Goal: Transaction & Acquisition: Purchase product/service

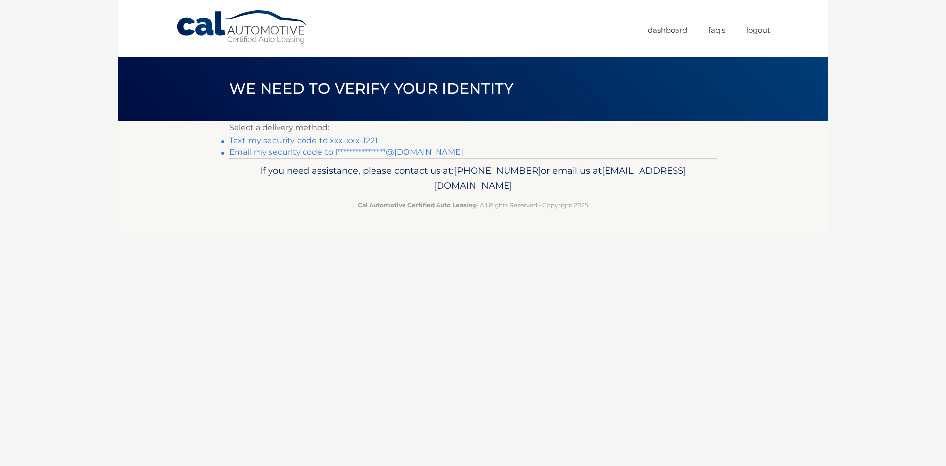
click at [312, 140] on link "Text my security code to xxx-xxx-1221" at bounding box center [303, 140] width 149 height 9
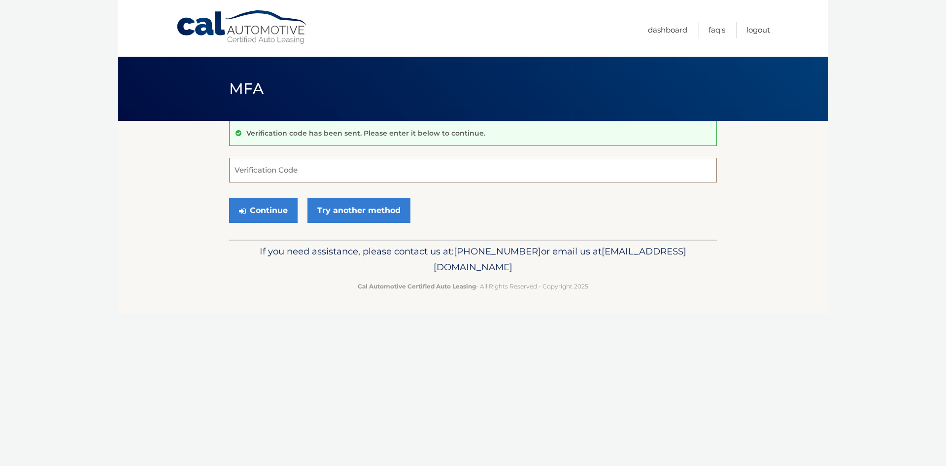
click at [310, 168] on input "Verification Code" at bounding box center [473, 170] width 488 height 25
type input "795754"
click at [270, 205] on button "Continue" at bounding box center [263, 210] width 69 height 25
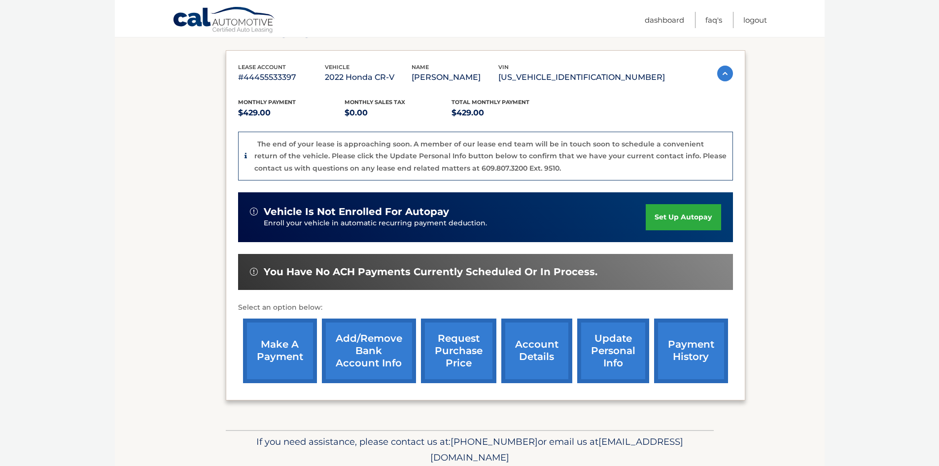
scroll to position [193, 0]
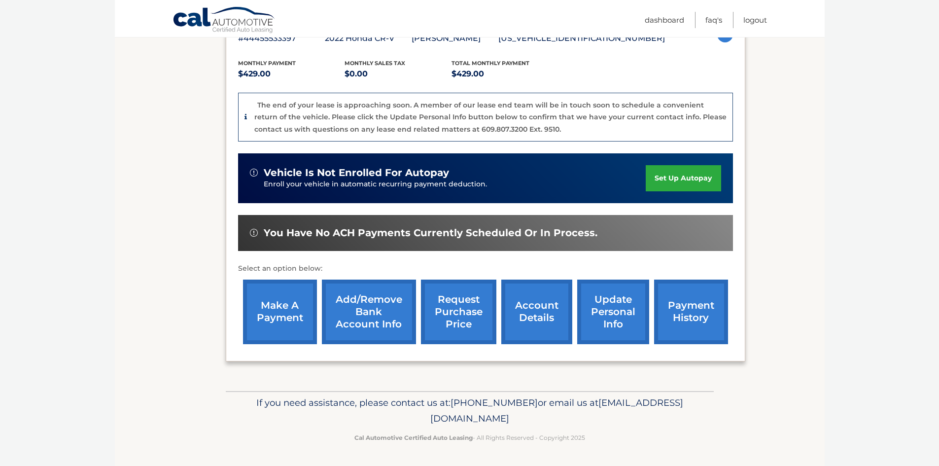
click at [278, 303] on link "make a payment" at bounding box center [280, 311] width 74 height 65
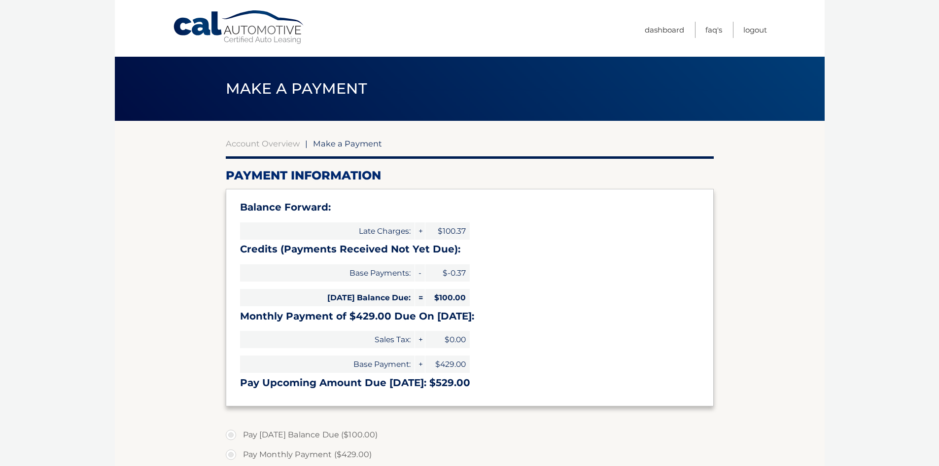
select select "OThhYjBjZWEtNThkNS00OTI4LWIyNDEtNzNhZDU3NGVlZTc0"
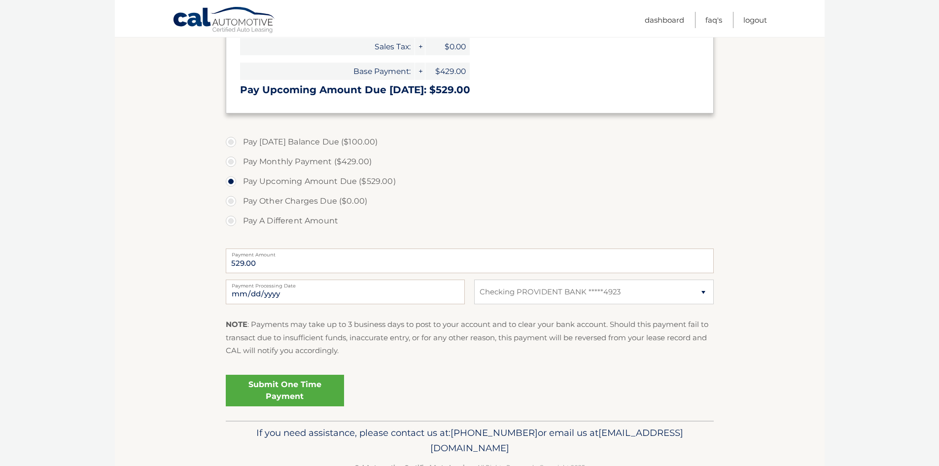
scroll to position [296, 0]
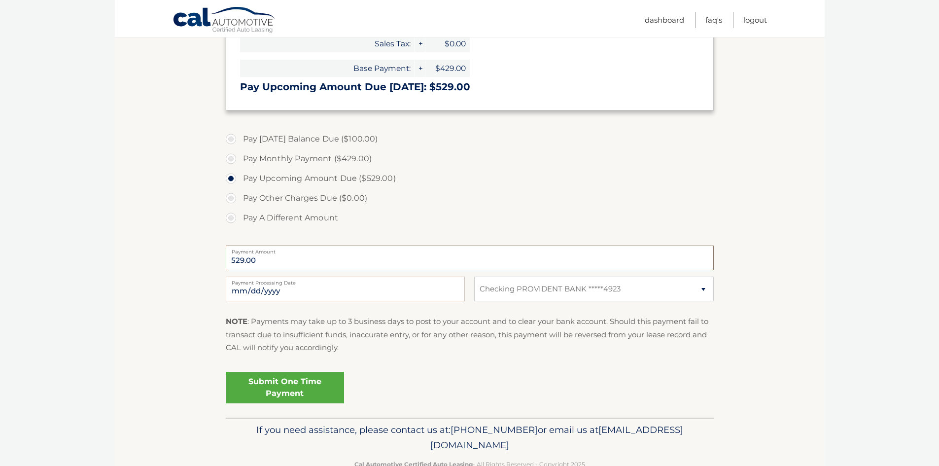
click at [278, 257] on input "529.00" at bounding box center [470, 257] width 488 height 25
click at [229, 222] on label "Pay A Different Amount" at bounding box center [470, 218] width 488 height 20
click at [230, 222] on input "Pay A Different Amount" at bounding box center [235, 216] width 10 height 16
radio input "true"
click at [289, 266] on input "Payment Amount" at bounding box center [470, 257] width 488 height 25
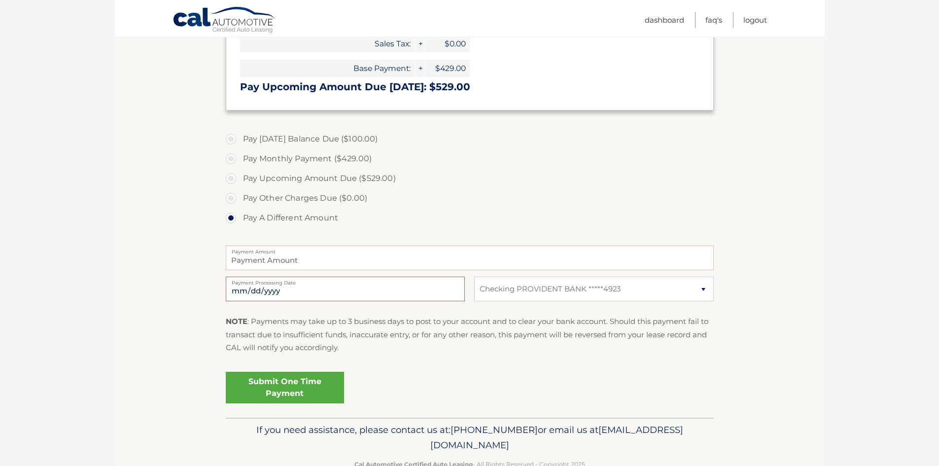
click at [326, 284] on input "2025-10-13" at bounding box center [345, 288] width 239 height 25
type input "2025-10-15"
click at [306, 263] on input "Payment Amount" at bounding box center [470, 257] width 488 height 25
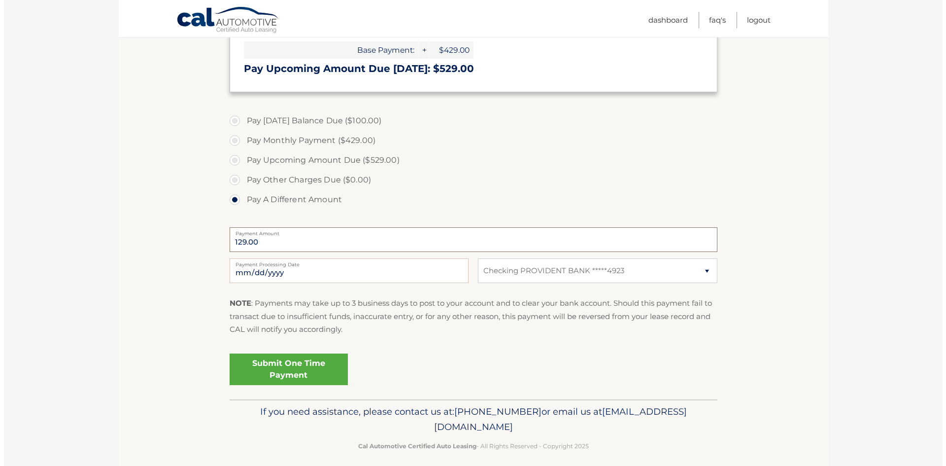
scroll to position [322, 0]
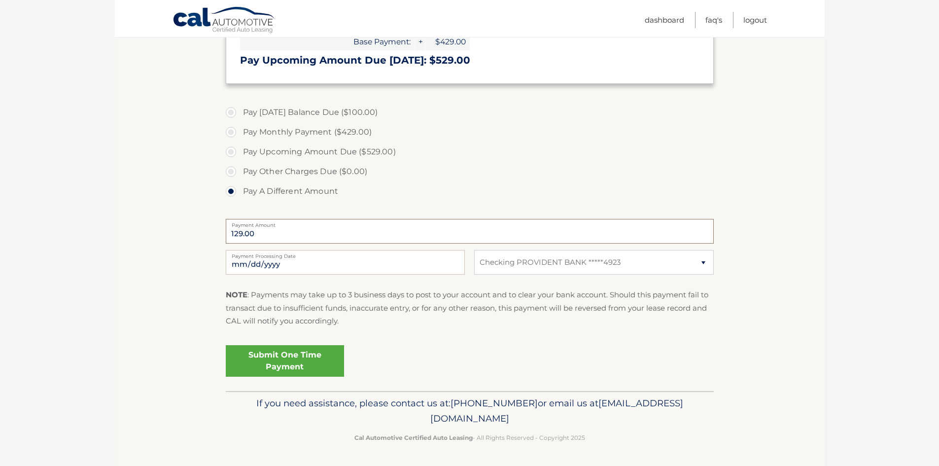
type input "129.00"
click at [300, 360] on link "Submit One Time Payment" at bounding box center [285, 361] width 118 height 32
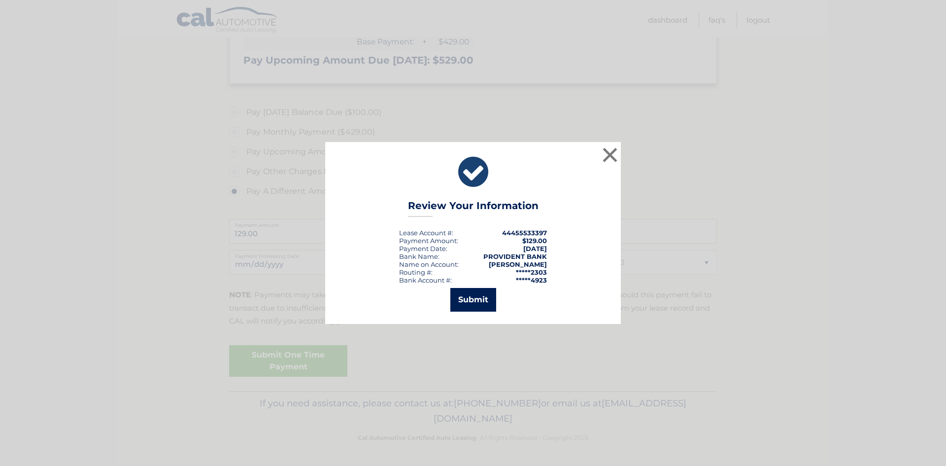
click at [468, 297] on button "Submit" at bounding box center [473, 300] width 46 height 24
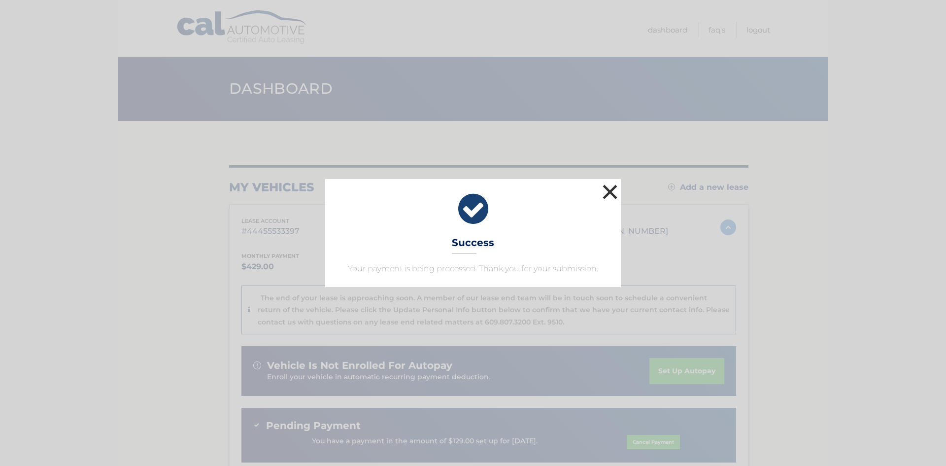
click at [610, 195] on button "×" at bounding box center [610, 192] width 20 height 20
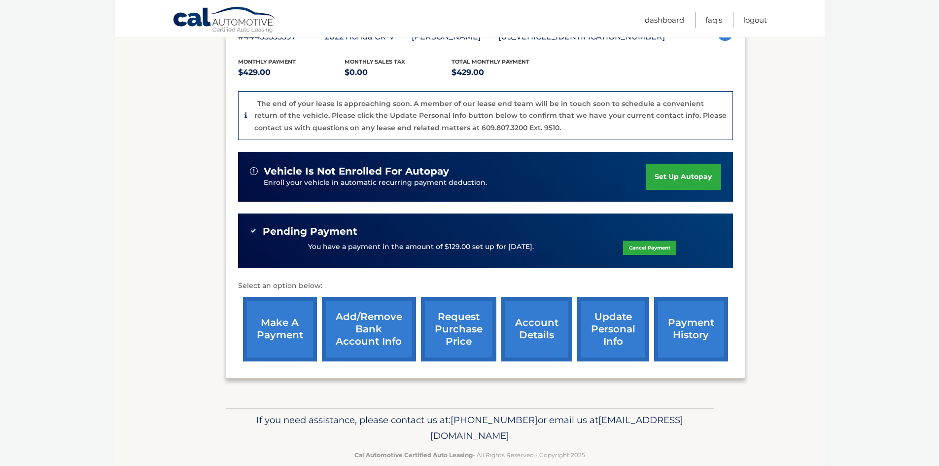
scroll to position [211, 0]
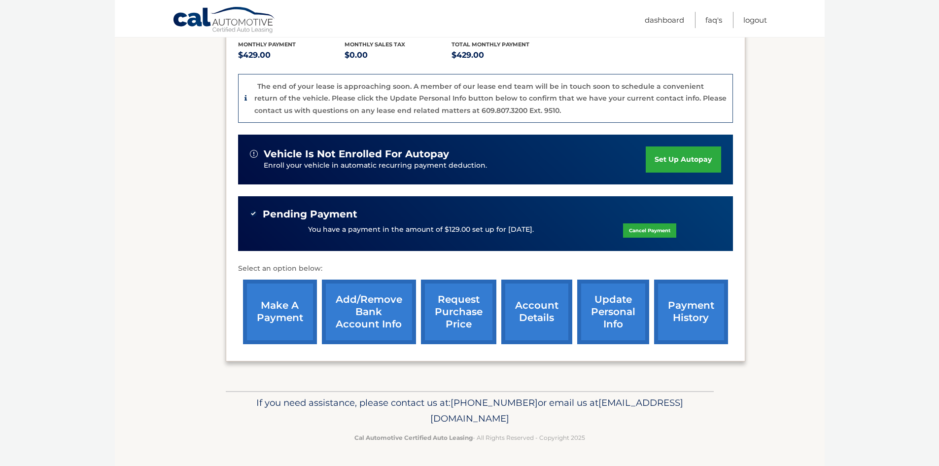
click at [291, 305] on link "make a payment" at bounding box center [280, 311] width 74 height 65
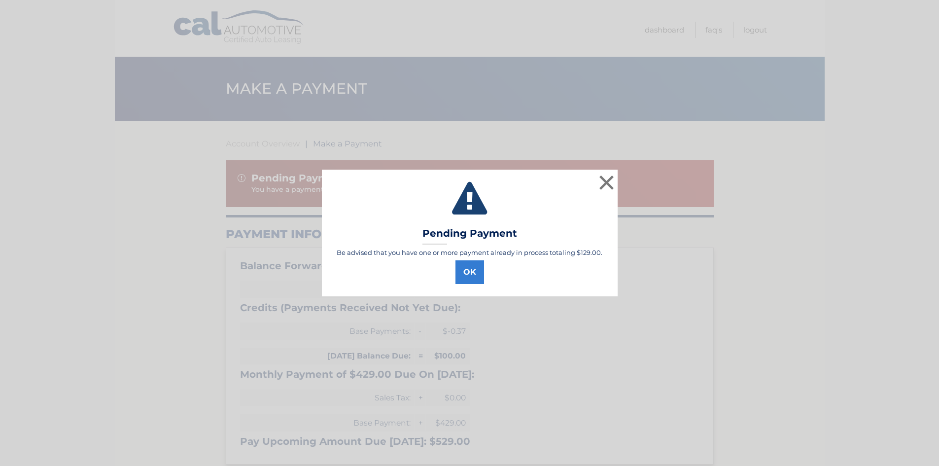
select select "OThhYjBjZWEtNThkNS00OTI4LWIyNDEtNzNhZDU3NGVlZTc0"
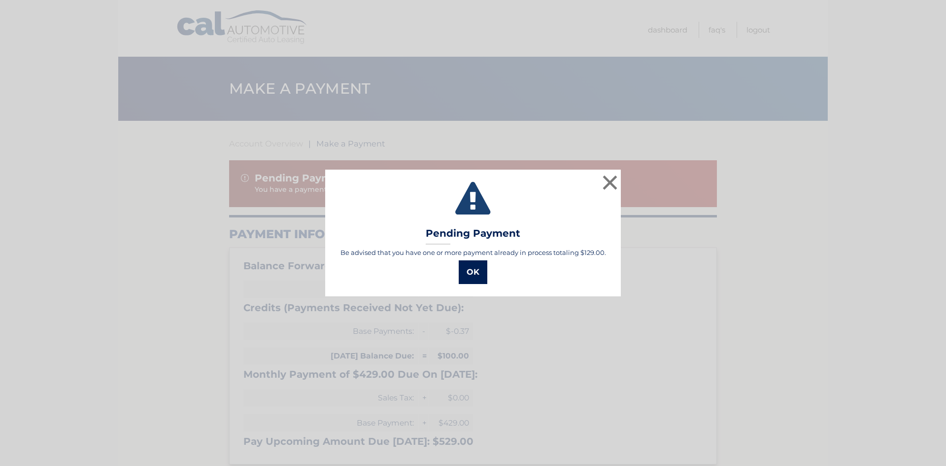
click at [478, 269] on button "OK" at bounding box center [473, 272] width 29 height 24
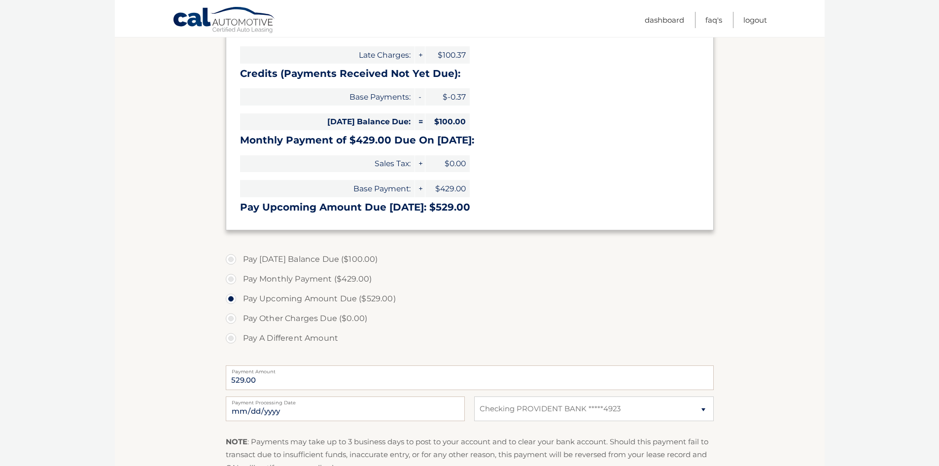
scroll to position [246, 0]
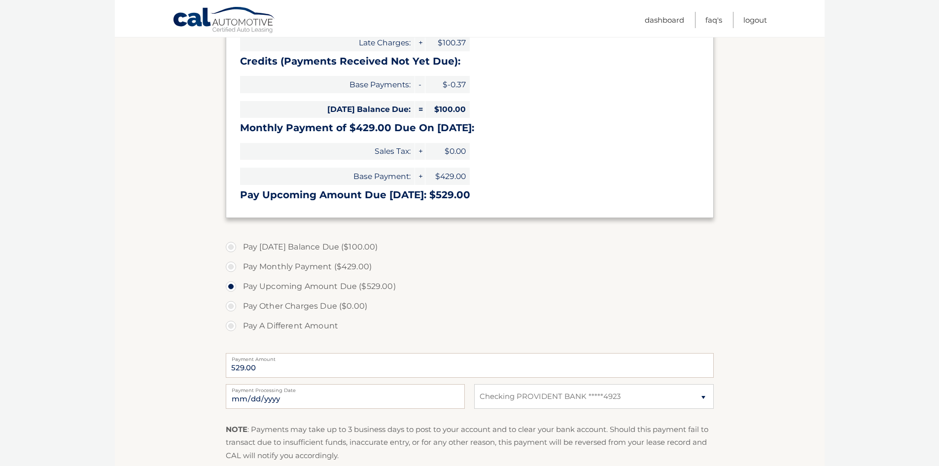
click at [234, 329] on label "Pay A Different Amount" at bounding box center [470, 326] width 488 height 20
click at [234, 329] on input "Pay A Different Amount" at bounding box center [235, 324] width 10 height 16
radio input "true"
type input "125.00"
click at [316, 399] on input "[DATE]" at bounding box center [345, 396] width 239 height 25
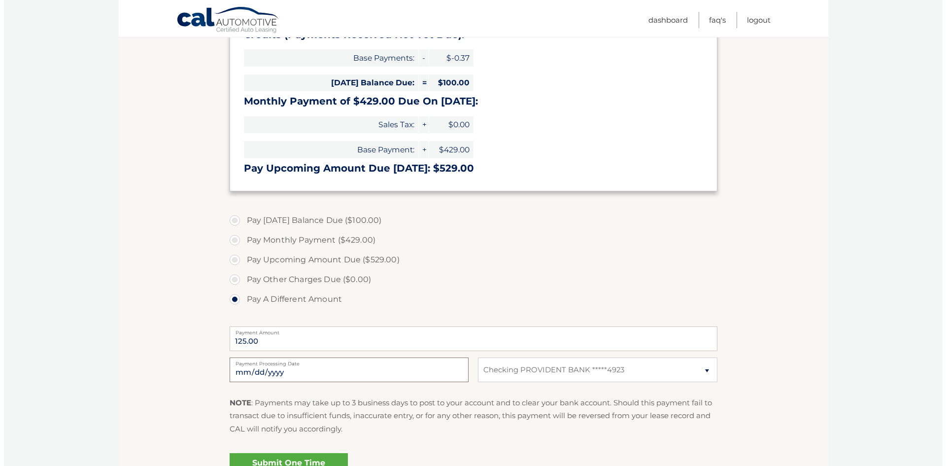
scroll to position [345, 0]
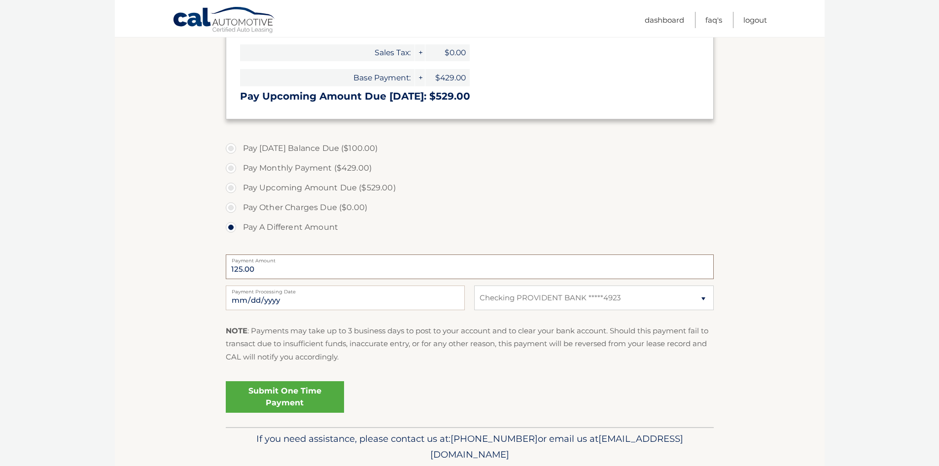
click at [340, 264] on input "125.00" at bounding box center [470, 266] width 488 height 25
click at [309, 296] on input "[DATE]" at bounding box center [345, 297] width 239 height 25
type input "2025-10-16"
click at [282, 401] on link "Submit One Time Payment" at bounding box center [285, 397] width 118 height 32
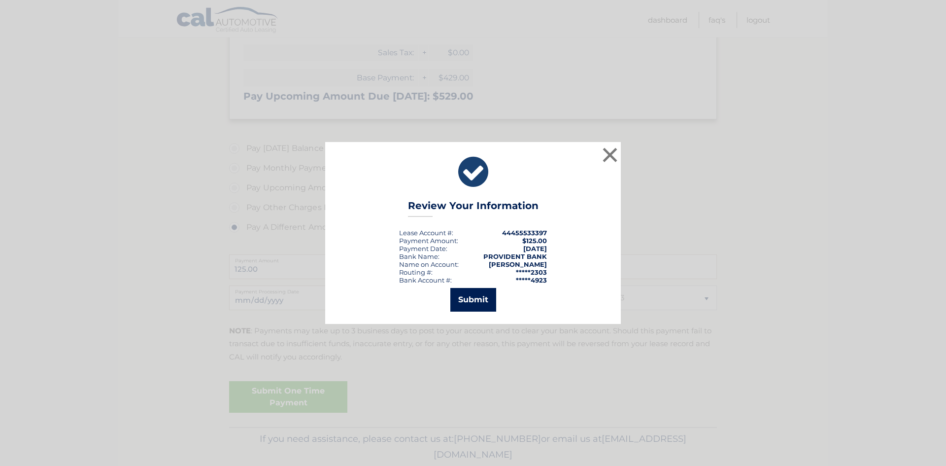
click at [478, 296] on button "Submit" at bounding box center [473, 300] width 46 height 24
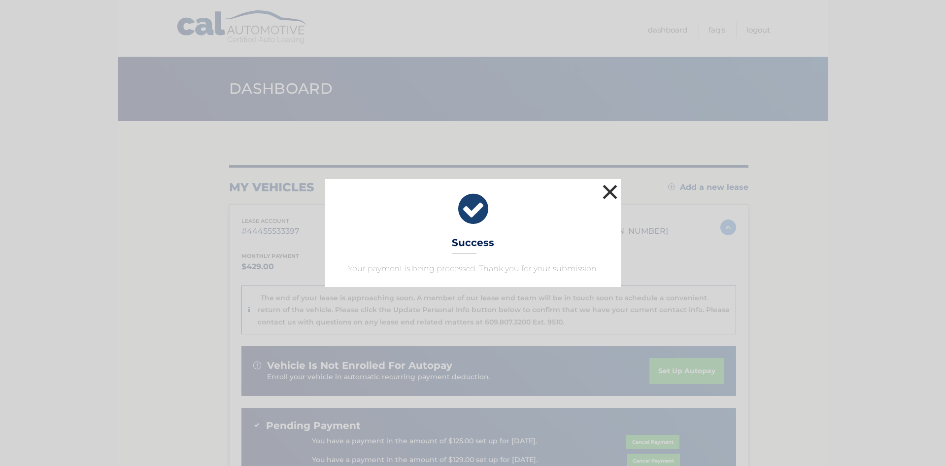
drag, startPoint x: 616, startPoint y: 192, endPoint x: 613, endPoint y: 205, distance: 13.2
click at [616, 193] on button "×" at bounding box center [610, 192] width 20 height 20
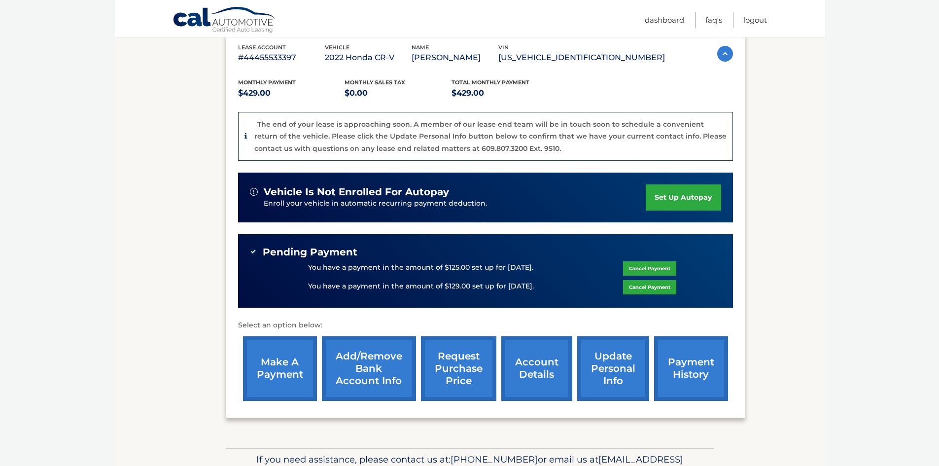
scroll to position [197, 0]
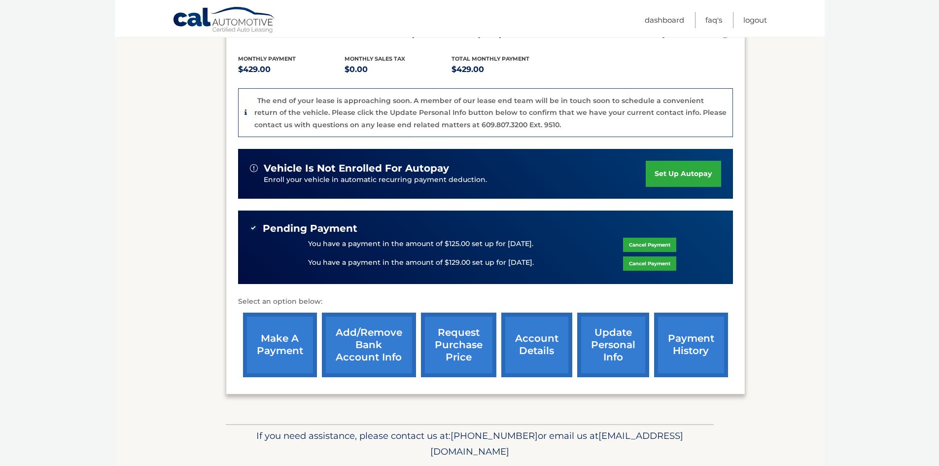
click at [285, 338] on link "make a payment" at bounding box center [280, 344] width 74 height 65
click at [286, 338] on link "make a payment" at bounding box center [280, 344] width 74 height 65
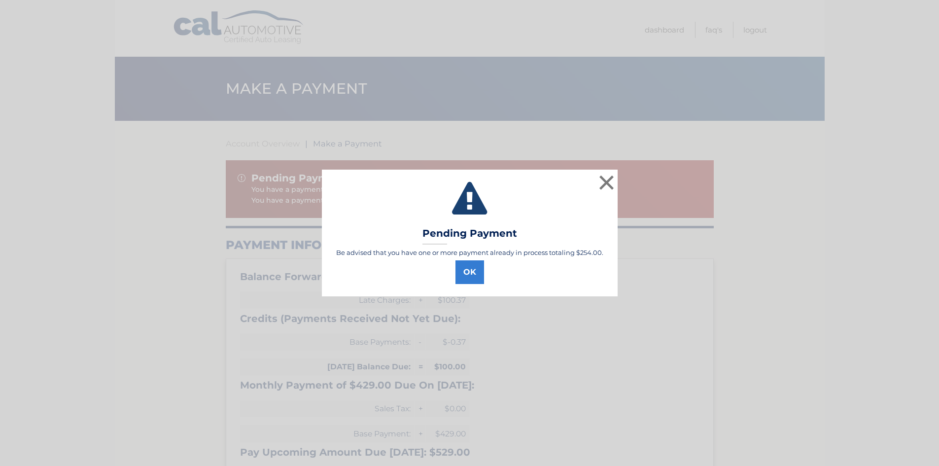
select select "OThhYjBjZWEtNThkNS00OTI4LWIyNDEtNzNhZDU3NGVlZTc0"
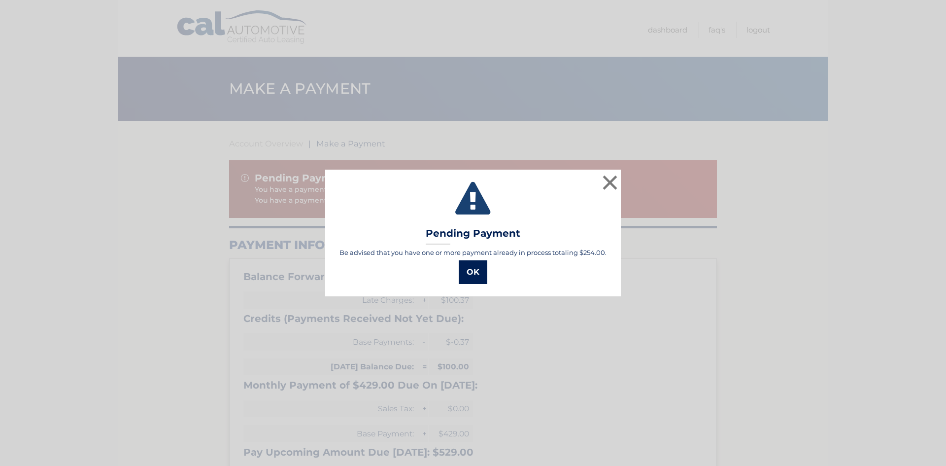
click at [473, 279] on button "OK" at bounding box center [473, 272] width 29 height 24
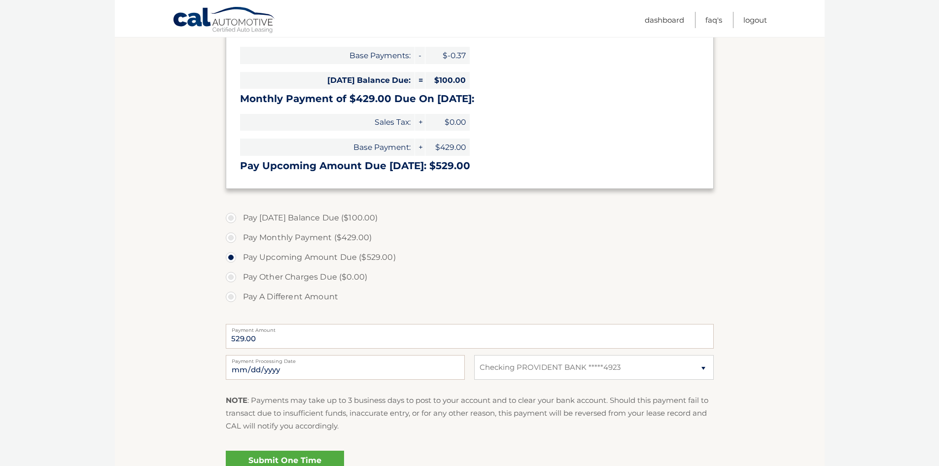
scroll to position [296, 0]
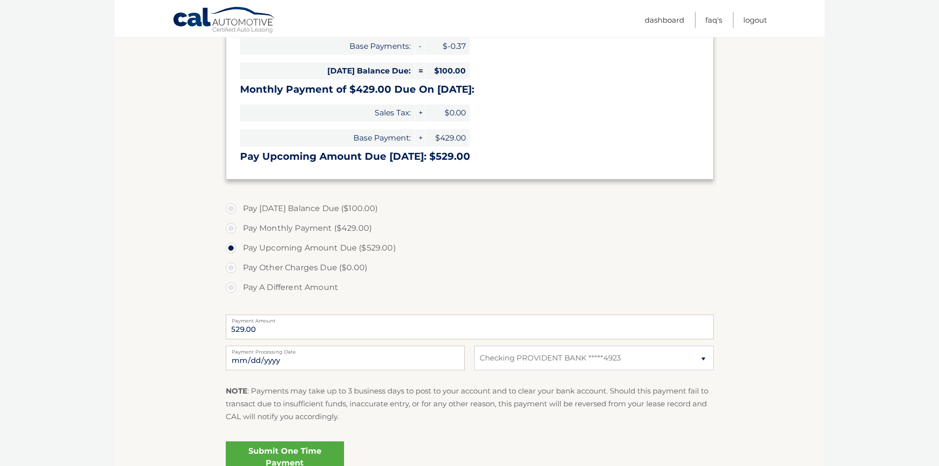
click at [232, 289] on label "Pay A Different Amount" at bounding box center [470, 287] width 488 height 20
click at [232, 289] on input "Pay A Different Amount" at bounding box center [235, 285] width 10 height 16
radio input "true"
type input "100.00"
click at [329, 371] on div "[DATE] Payment Processing Date This payment is scheduled after your grace perio…" at bounding box center [470, 363] width 488 height 35
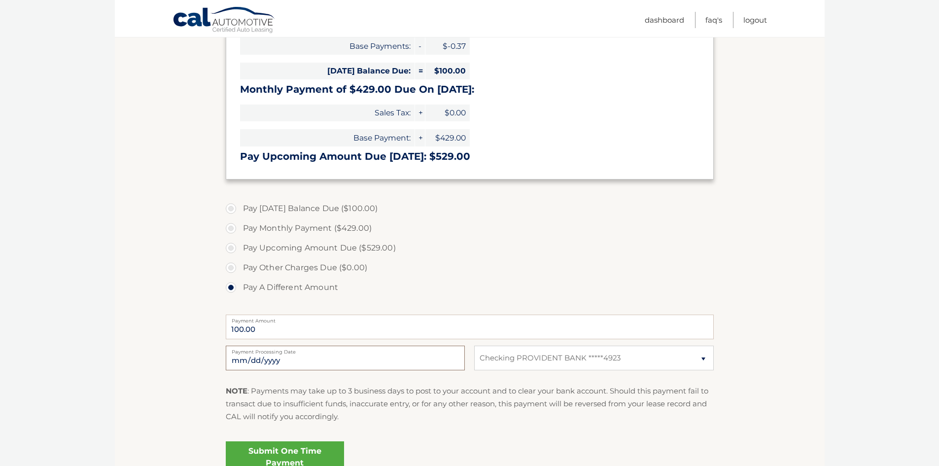
click at [333, 356] on input "[DATE]" at bounding box center [345, 358] width 239 height 25
type input "[DATE]"
click at [524, 419] on p "NOTE : Payments may take up to 3 business days to post to your account and to c…" at bounding box center [470, 403] width 488 height 39
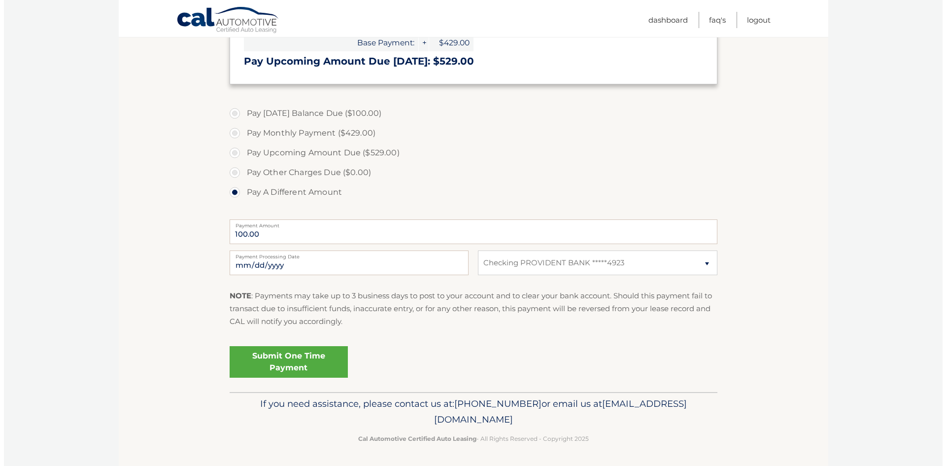
scroll to position [391, 0]
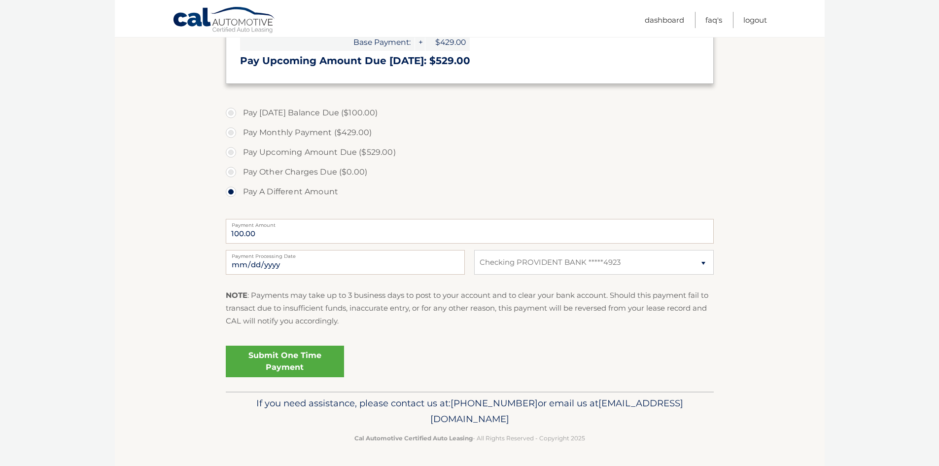
click at [308, 359] on link "Submit One Time Payment" at bounding box center [285, 362] width 118 height 32
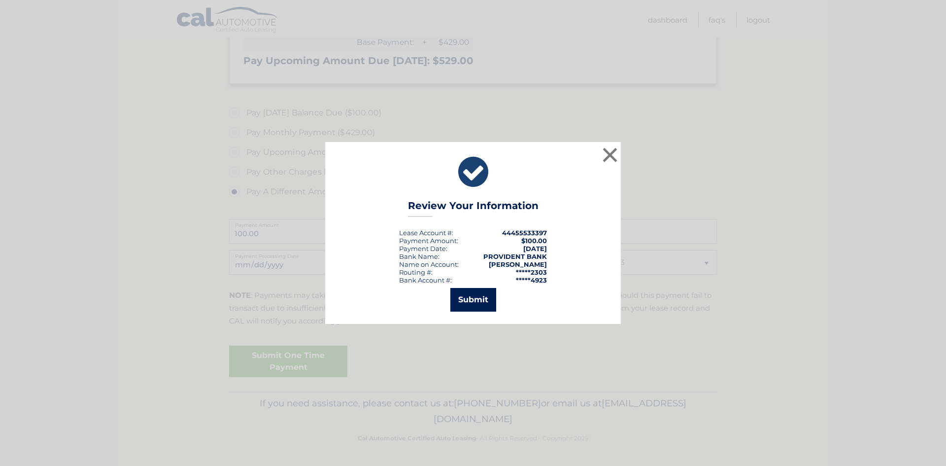
click at [468, 299] on button "Submit" at bounding box center [473, 300] width 46 height 24
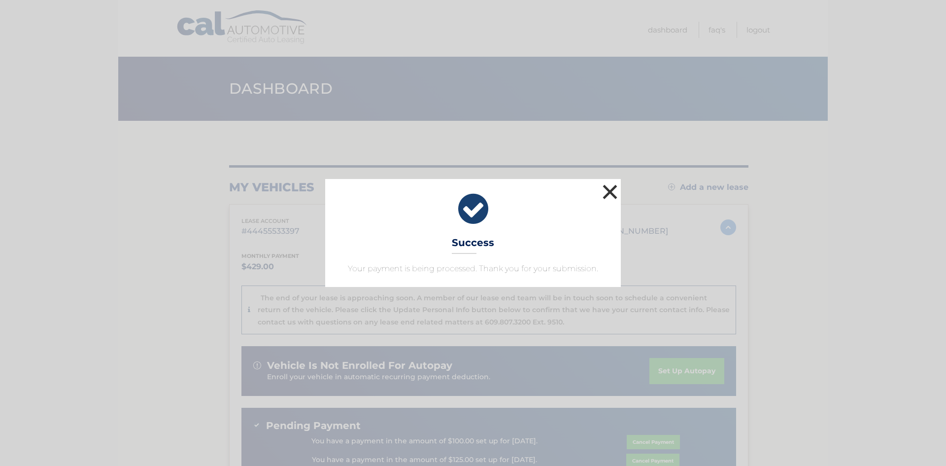
click at [606, 189] on button "×" at bounding box center [610, 192] width 20 height 20
